Goal: Task Accomplishment & Management: Use online tool/utility

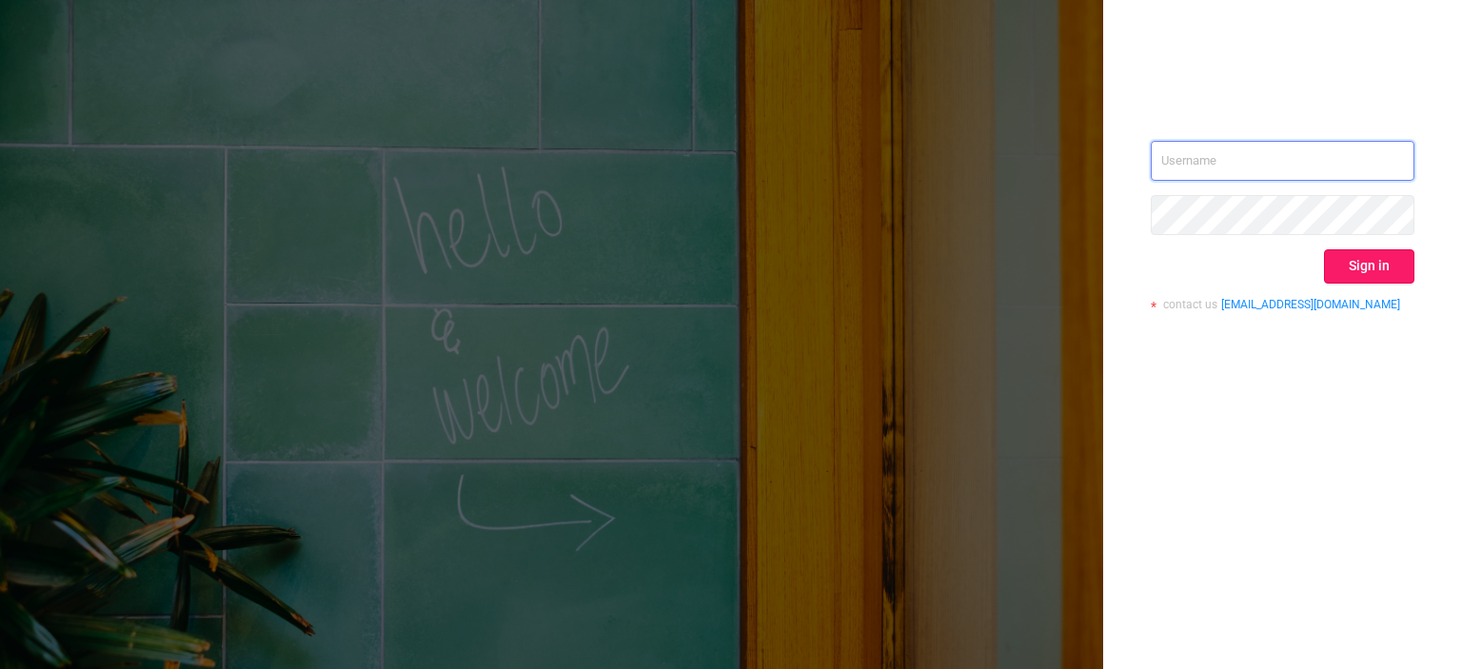
type input "[EMAIL_ADDRESS][DOMAIN_NAME]"
click at [1376, 265] on button "Sign in" at bounding box center [1369, 266] width 90 height 34
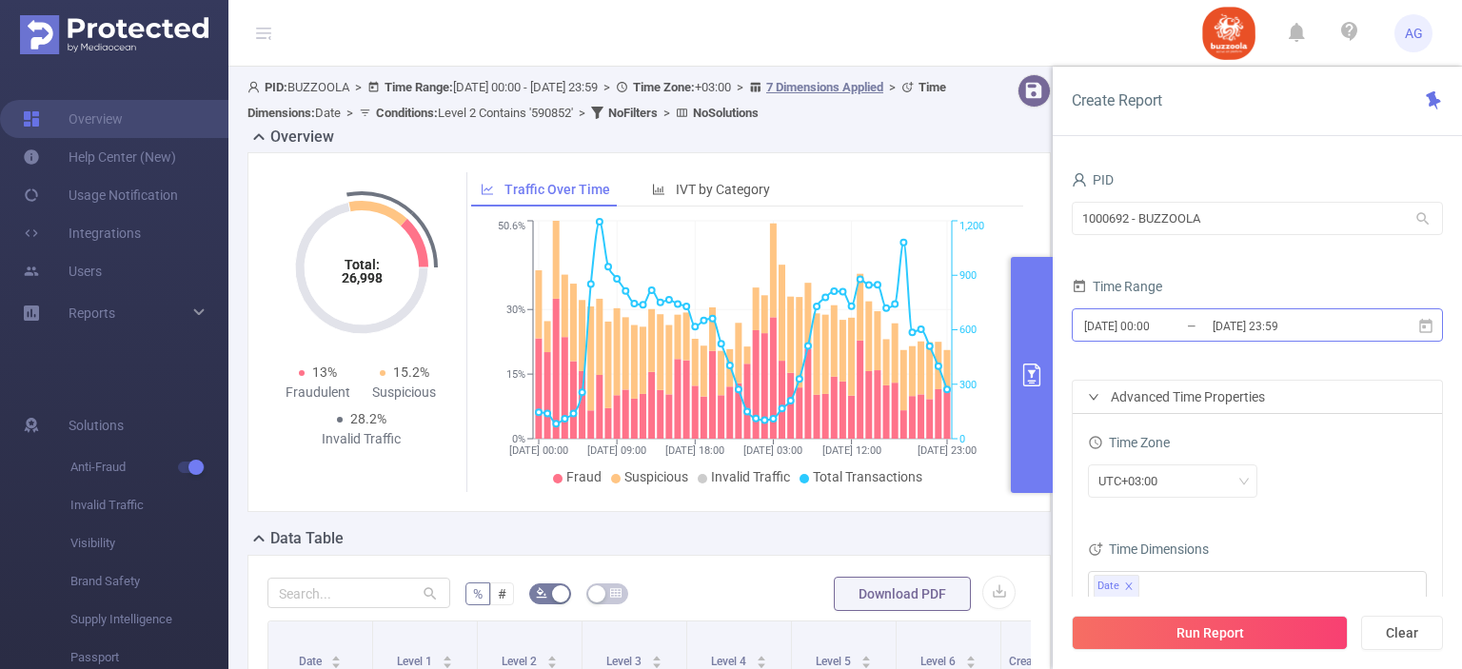
click at [1188, 327] on input "[DATE] 00:00" at bounding box center [1159, 326] width 154 height 26
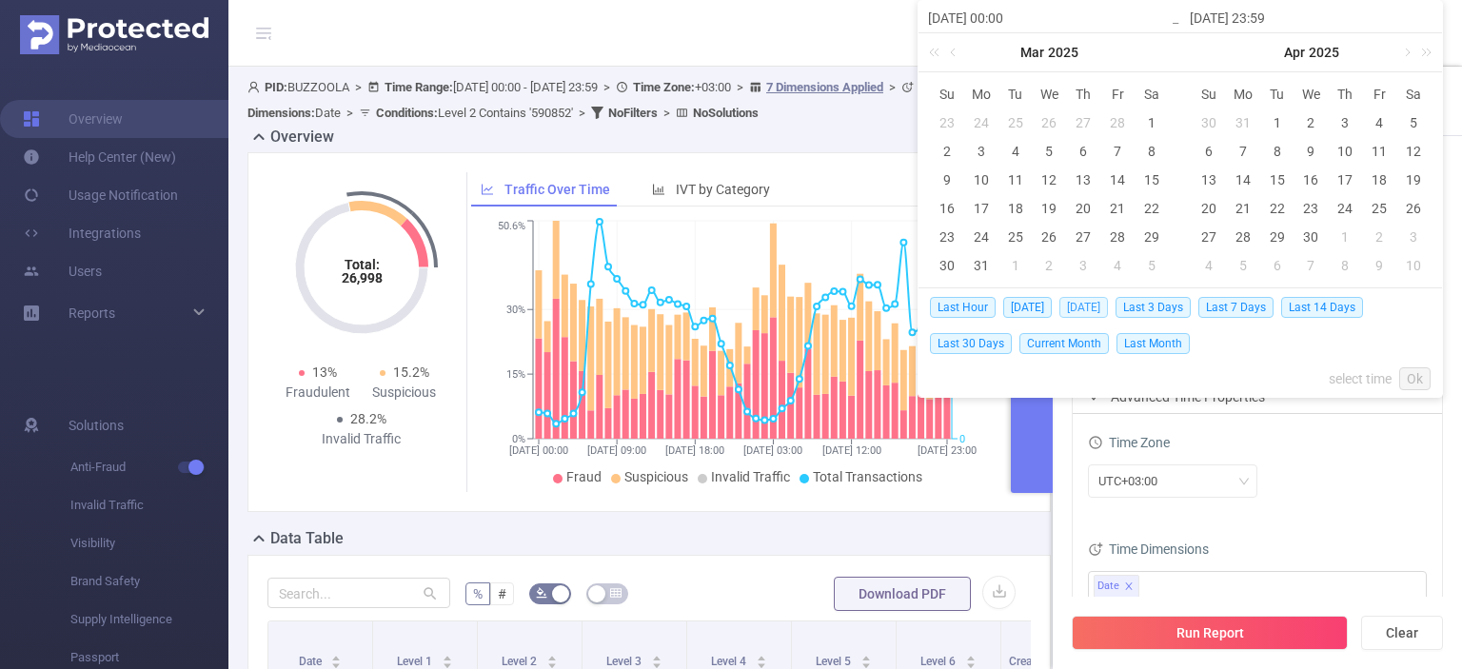
click at [1097, 308] on span "[DATE]" at bounding box center [1083, 307] width 49 height 21
type input "[DATE] 00:00"
type input "[DATE] 23:59"
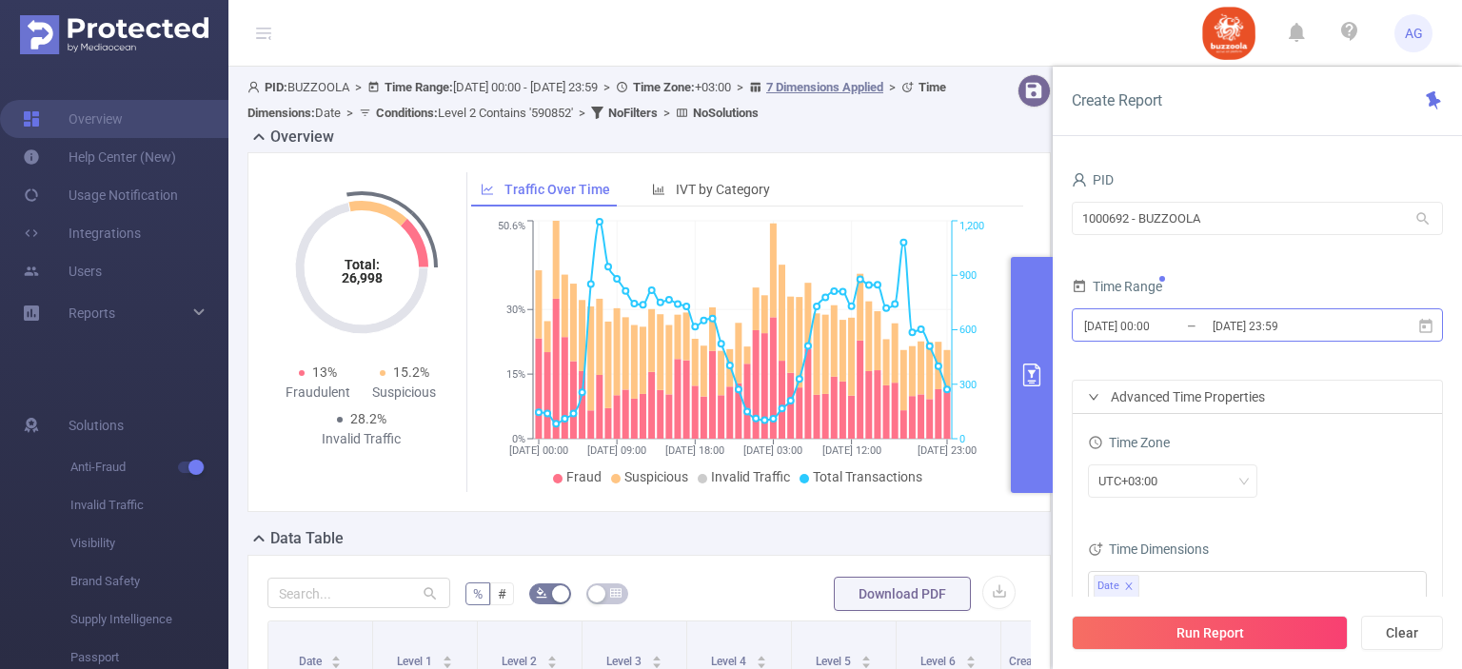
click at [1203, 325] on input "[DATE] 00:00" at bounding box center [1159, 326] width 154 height 26
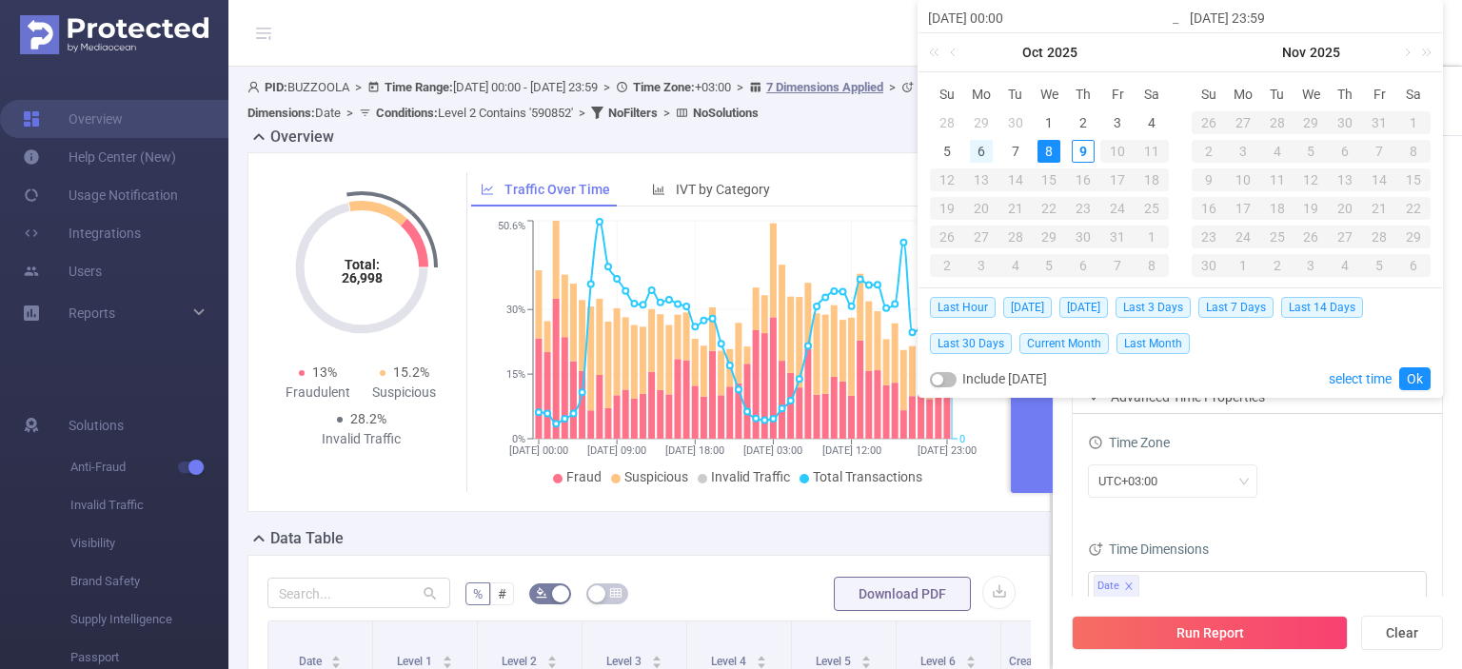
click at [973, 150] on div "6" at bounding box center [981, 151] width 23 height 23
click at [1052, 144] on div "8" at bounding box center [1048, 151] width 23 height 23
type input "[DATE] 00:00"
click at [1416, 371] on link "Ok" at bounding box center [1414, 378] width 31 height 23
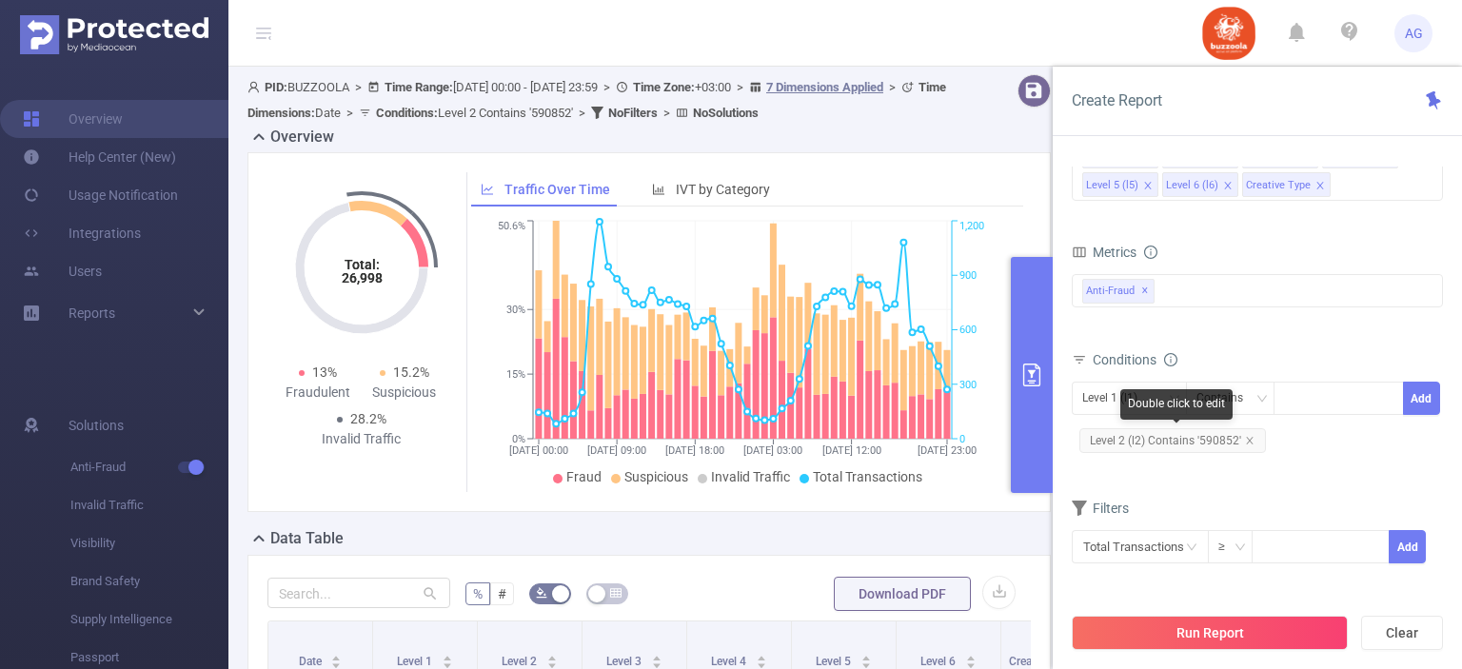
click at [1203, 441] on span "Level 2 (l2) Contains '590852'" at bounding box center [1172, 440] width 187 height 25
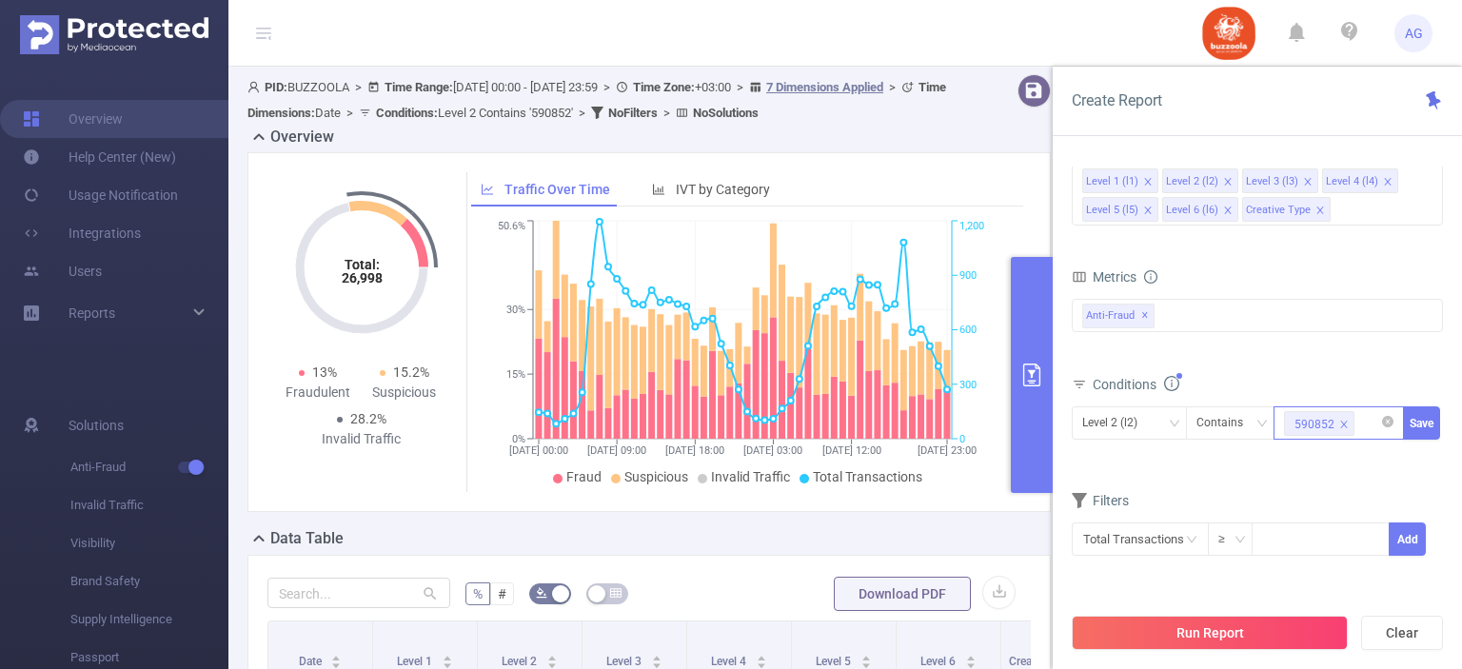
click at [1343, 426] on icon "icon: close" at bounding box center [1344, 425] width 10 height 10
click at [1343, 426] on div at bounding box center [1338, 422] width 109 height 31
paste input "583324"
type input "583324"
click at [1342, 456] on li "583324" at bounding box center [1338, 459] width 130 height 30
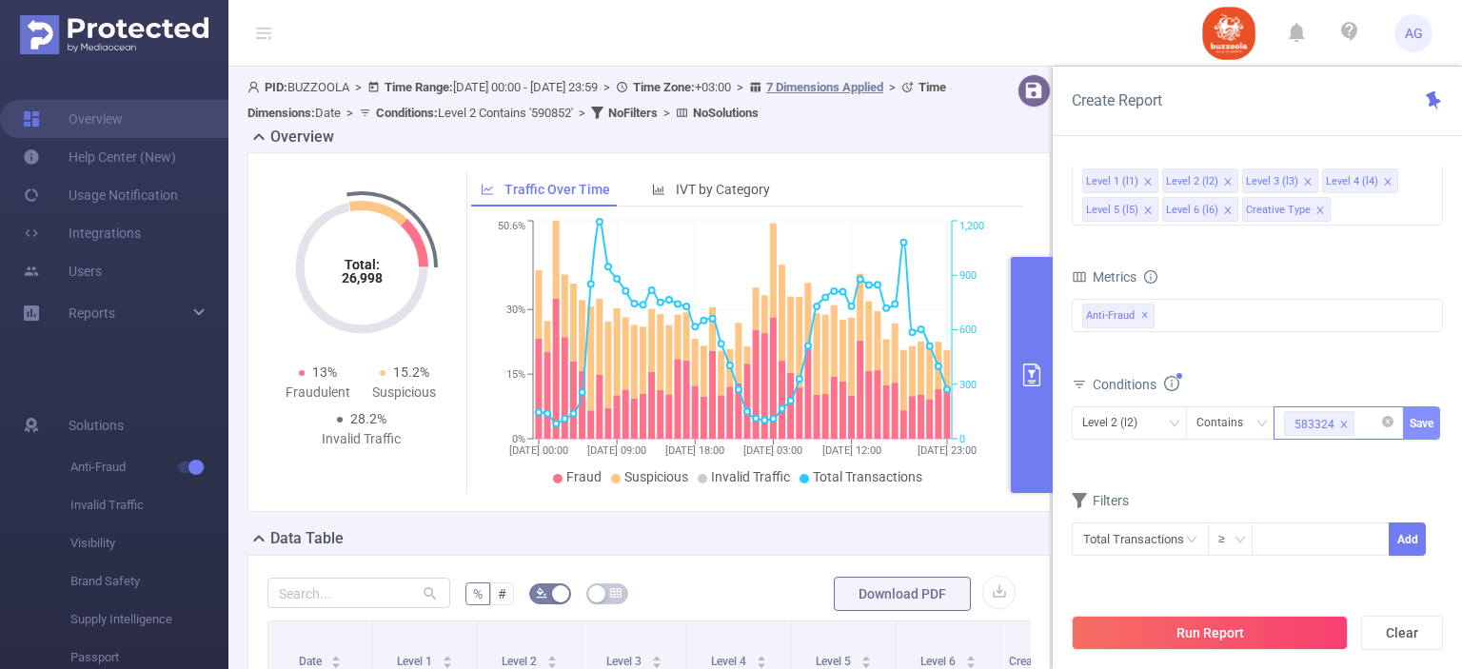
click at [1421, 426] on button "Save" at bounding box center [1421, 422] width 37 height 33
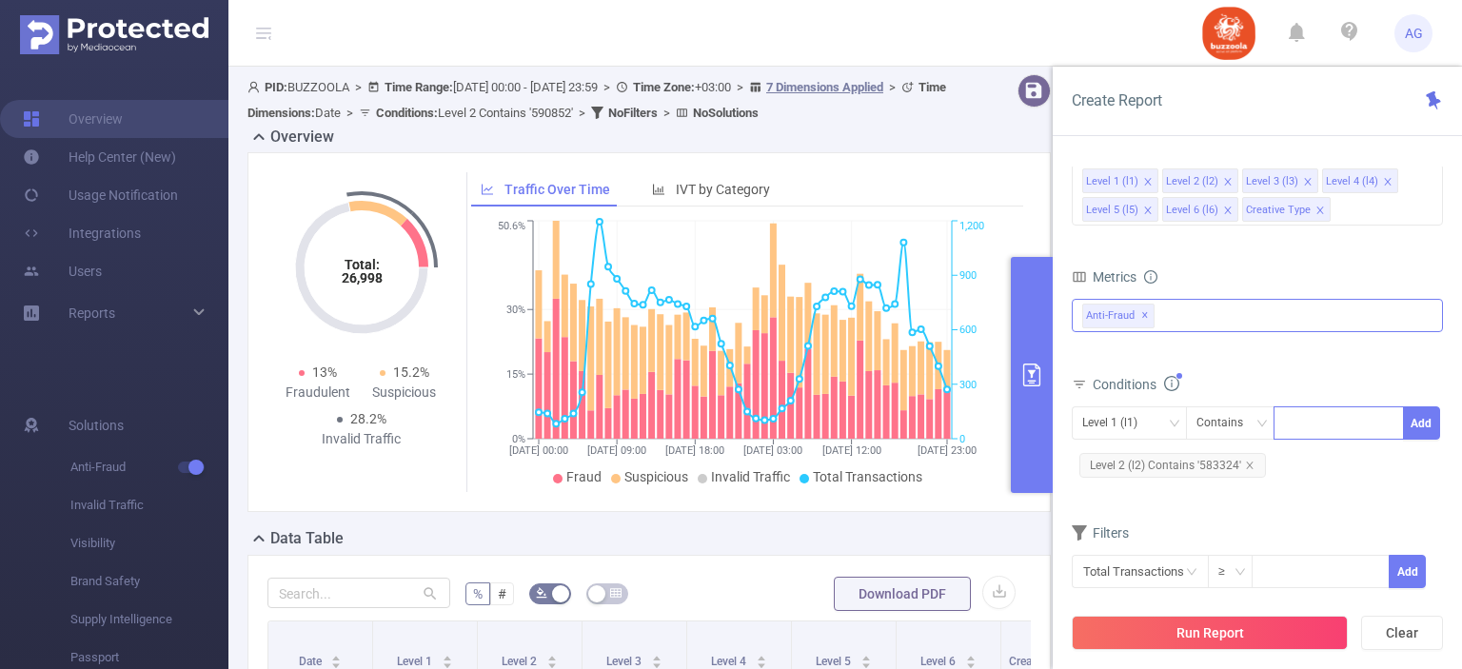
click at [1143, 319] on span "✕" at bounding box center [1145, 316] width 8 height 23
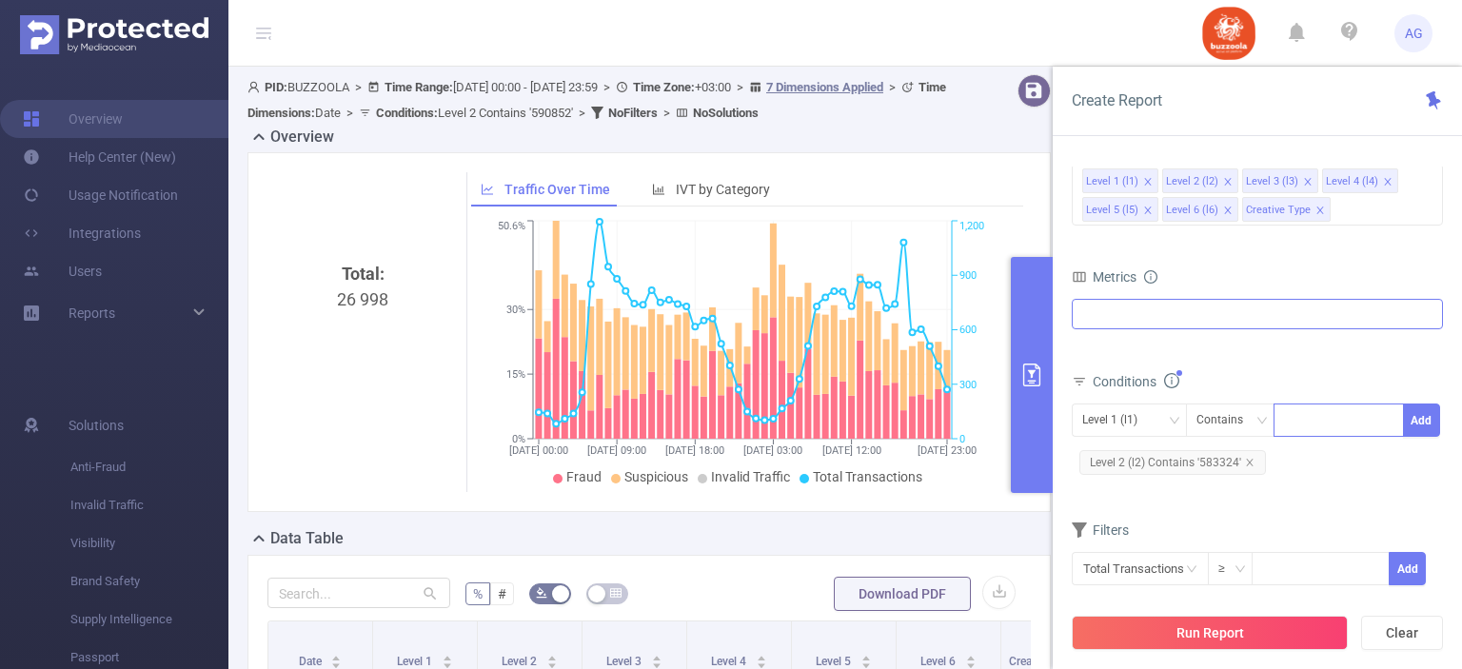
click at [1143, 319] on div at bounding box center [1257, 314] width 371 height 30
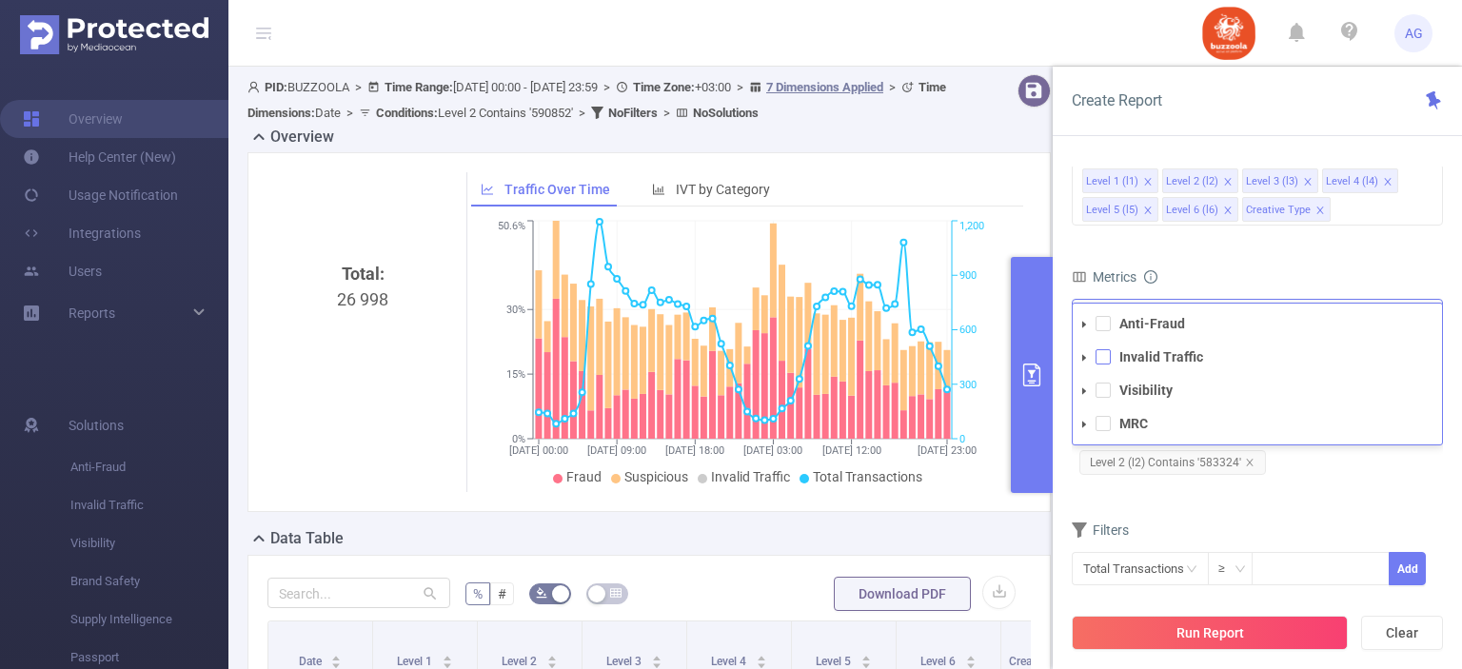
click at [1098, 363] on span at bounding box center [1103, 356] width 15 height 15
click at [1098, 393] on span at bounding box center [1103, 390] width 15 height 15
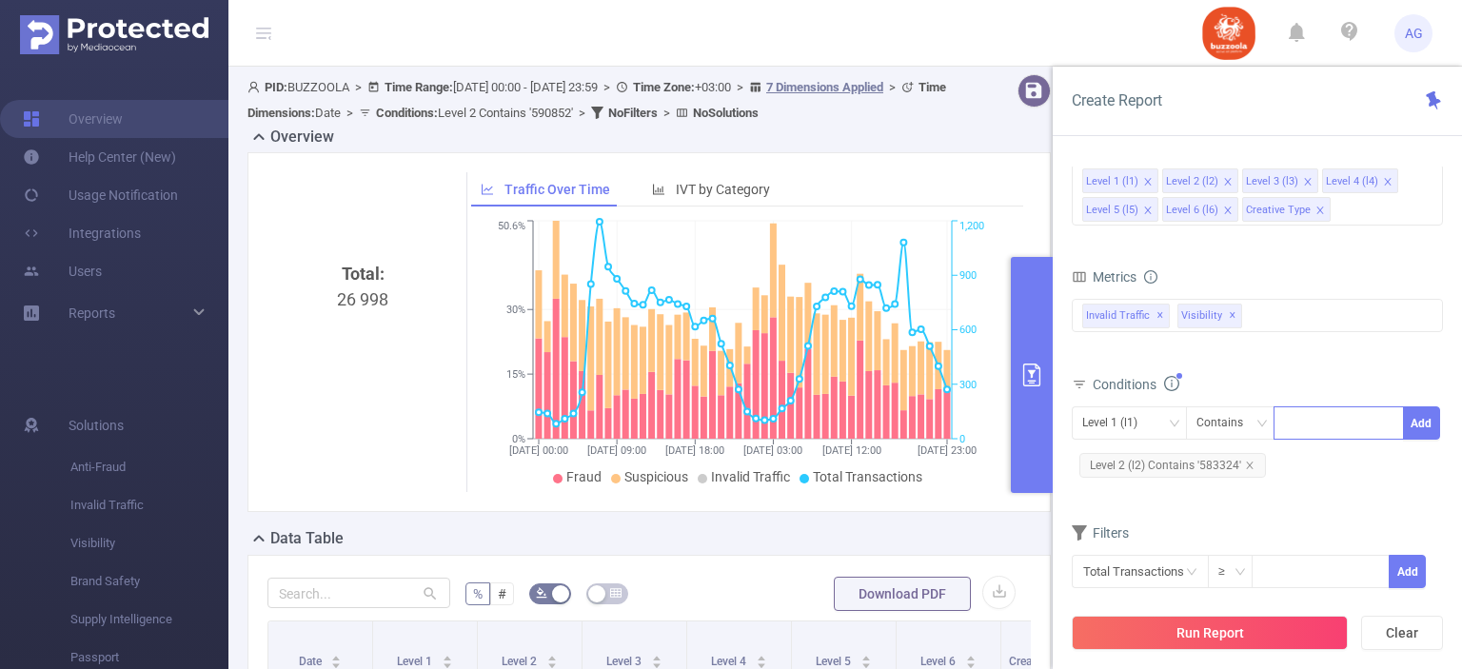
click at [1336, 498] on form "Dimensions Level 1 (l1) Level 2 (l2) Level 3 (l3) Level 4 (l4) Level 5 (l5) Lev…" at bounding box center [1257, 370] width 371 height 484
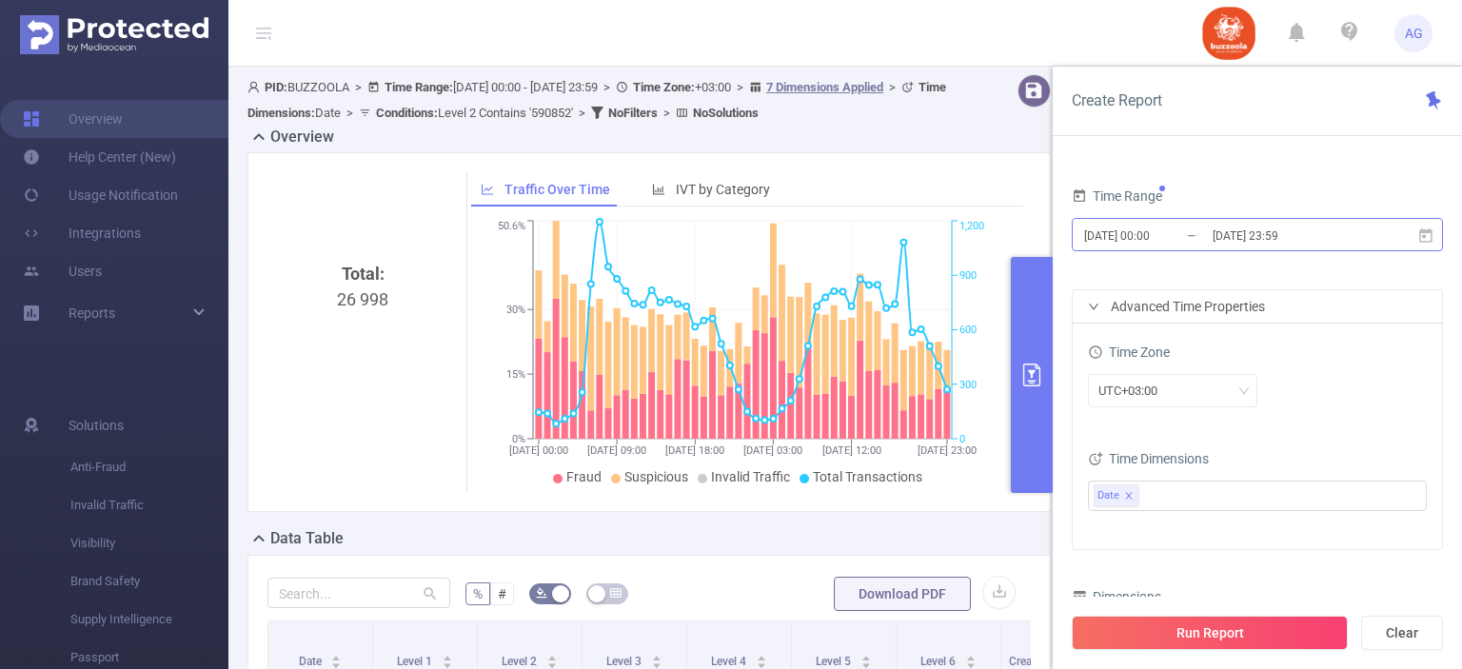
click at [1218, 240] on input "[DATE] 23:59" at bounding box center [1288, 236] width 154 height 26
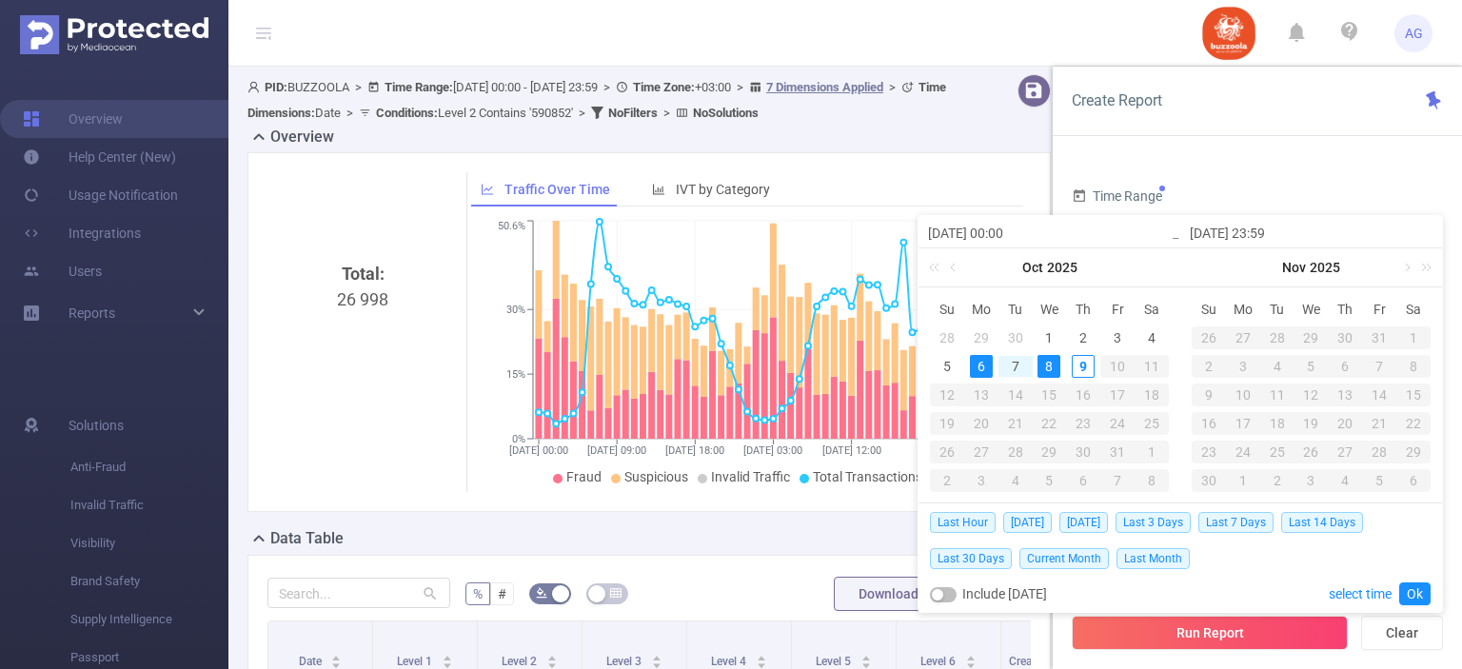
click at [1218, 240] on input "[DATE] 23:59" at bounding box center [1311, 233] width 243 height 23
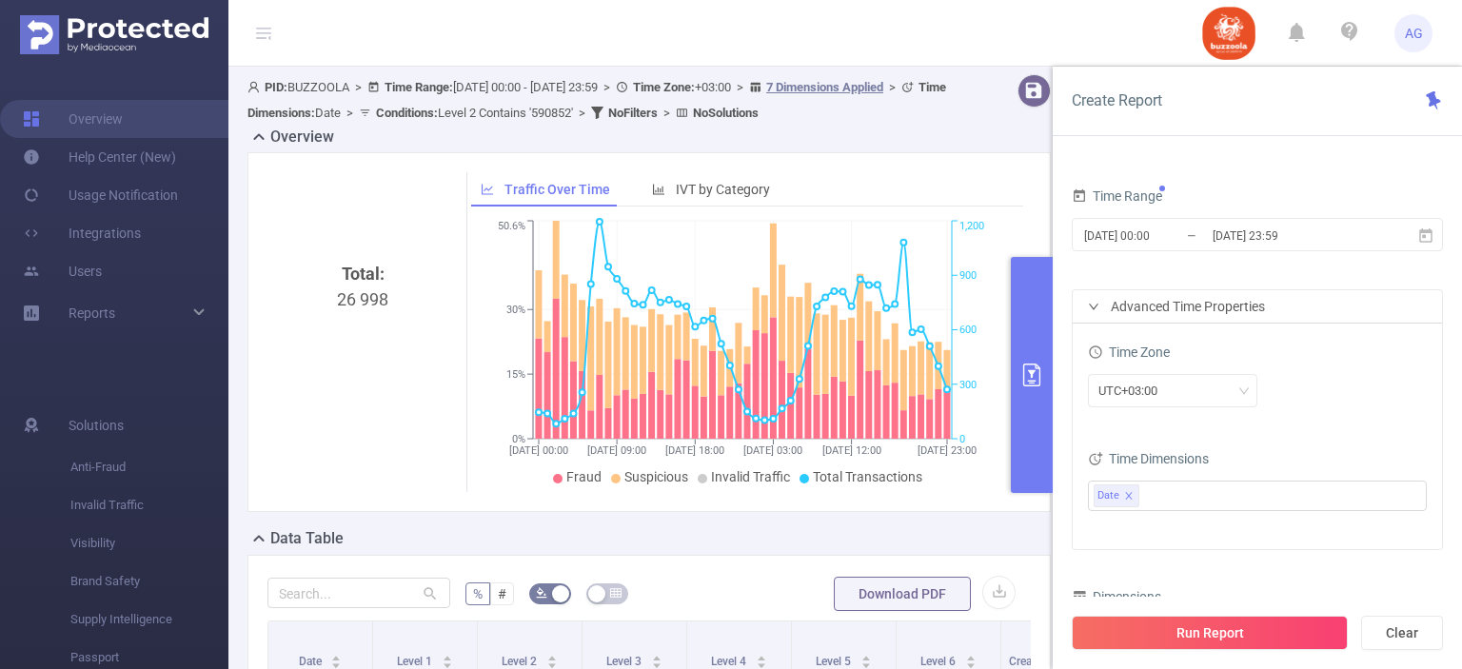
click at [1249, 181] on form "PID 1000692 - BUZZOOLA 1000692 - BUZZOOLA Time Range [DATE] 00:00 _ [DATE] 23:5…" at bounding box center [1257, 313] width 371 height 474
click at [1150, 635] on button "Run Report" at bounding box center [1210, 633] width 276 height 34
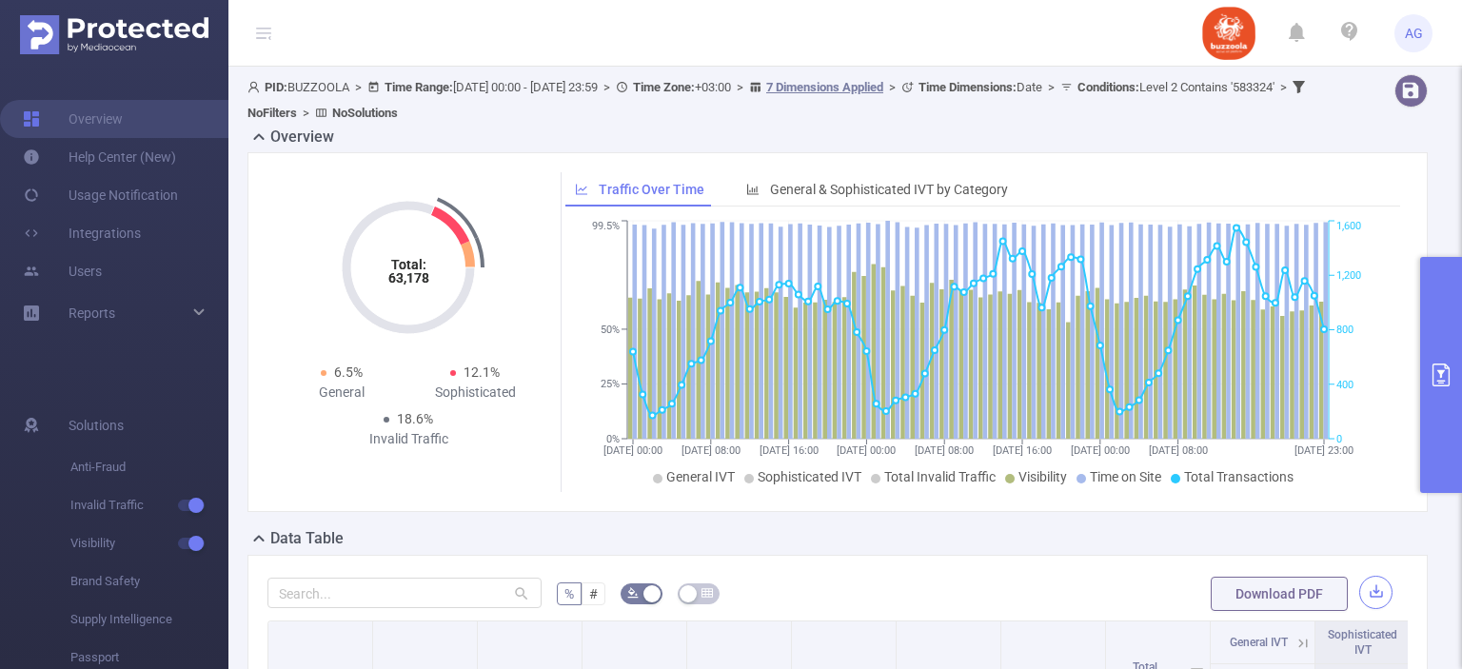
click at [1361, 598] on button "button" at bounding box center [1375, 592] width 33 height 33
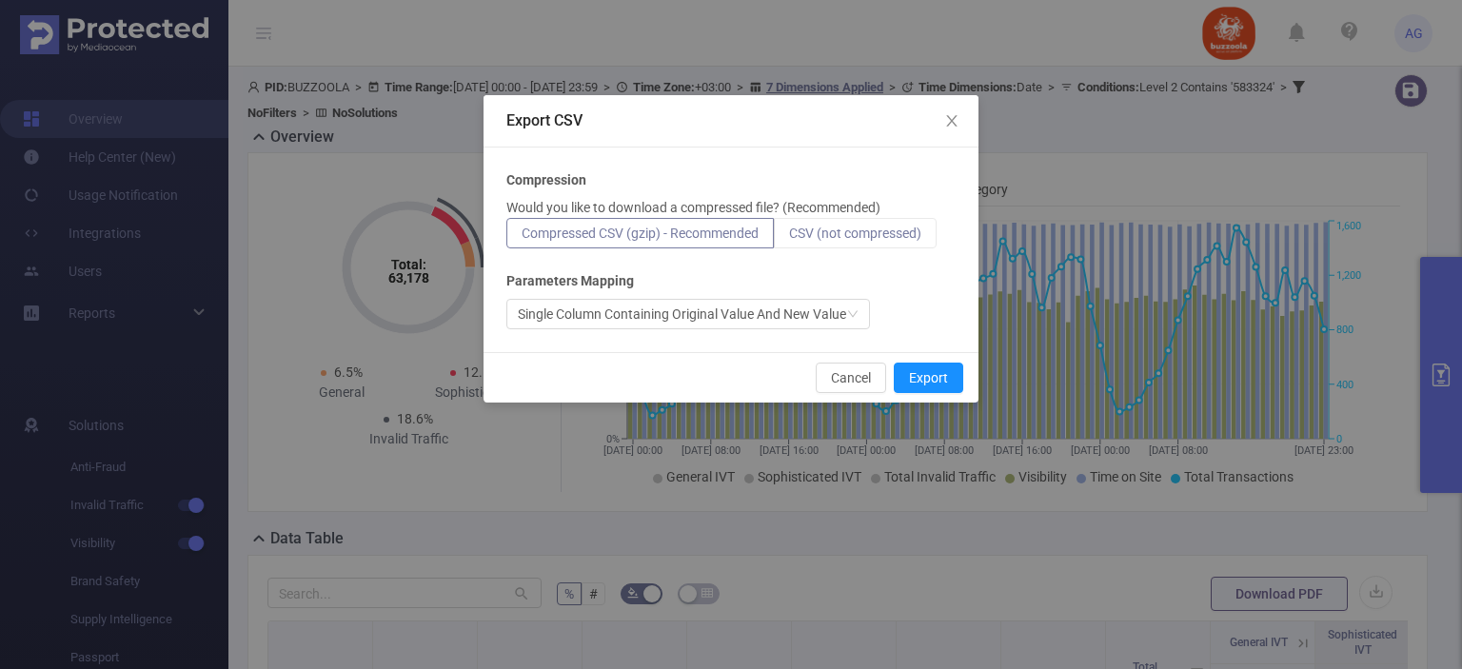
click at [898, 230] on span "CSV (not compressed)" at bounding box center [855, 233] width 132 height 15
click at [789, 238] on input "CSV (not compressed)" at bounding box center [789, 238] width 0 height 0
click at [929, 378] on button "Export" at bounding box center [928, 378] width 69 height 30
